Goal: Find specific page/section: Find specific page/section

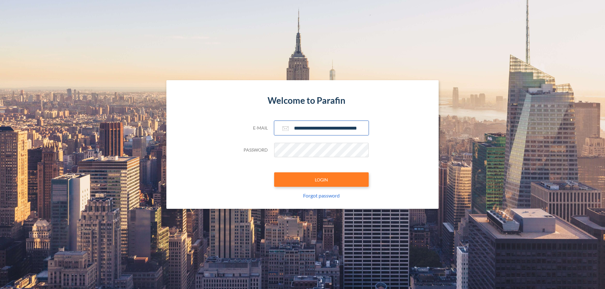
type input "**********"
click at [321, 180] on button "LOGIN" at bounding box center [321, 180] width 95 height 14
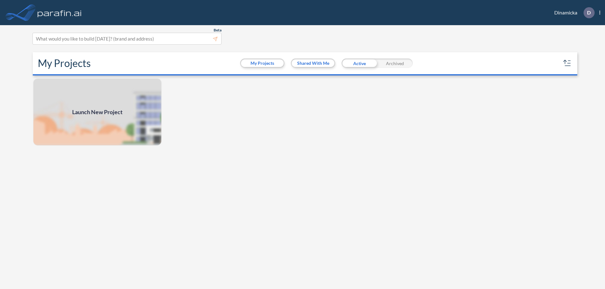
scroll to position [2, 0]
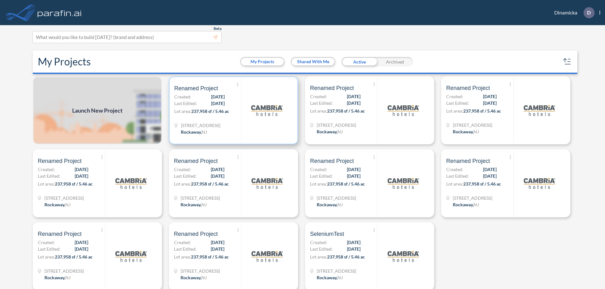
click at [232, 111] on p "Lot area: 237,958 sf / 5.46 ac" at bounding box center [207, 112] width 67 height 9
